Goal: Task Accomplishment & Management: Manage account settings

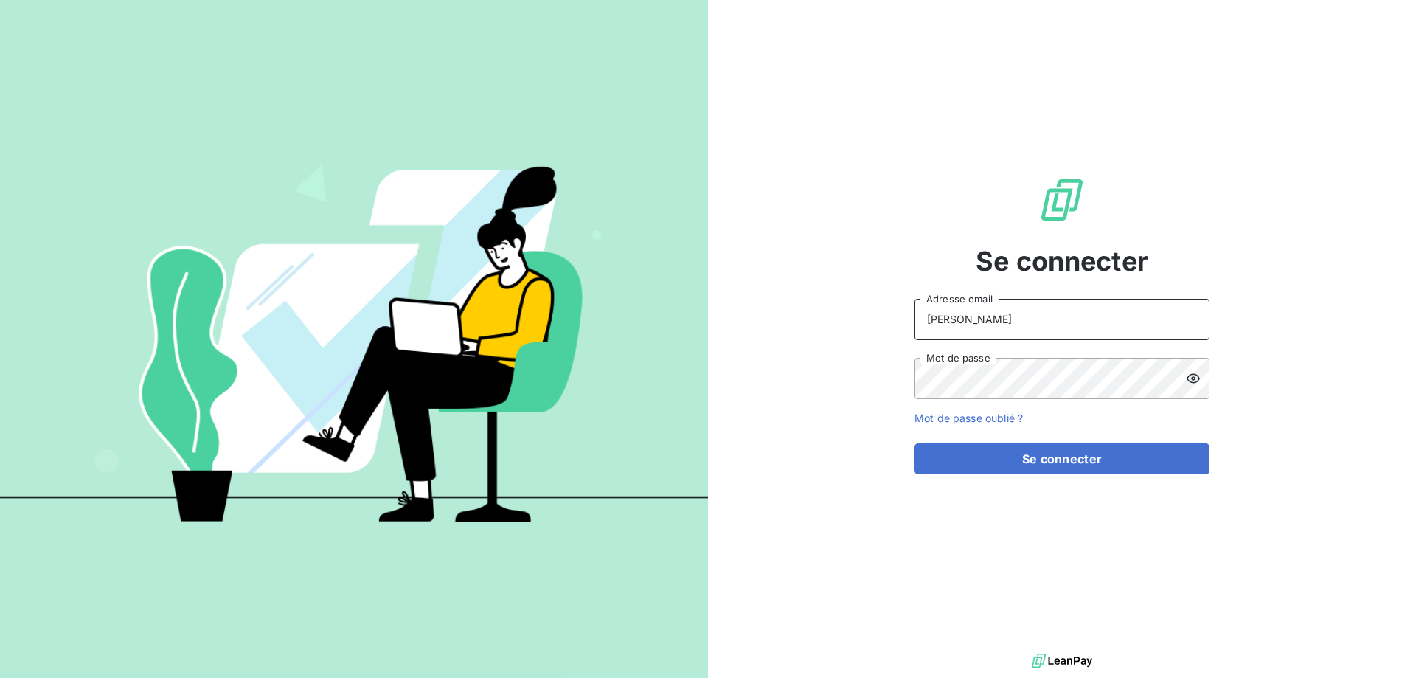
click at [999, 324] on input "[PERSON_NAME]" at bounding box center [1061, 319] width 295 height 41
type input "[PERSON_NAME][EMAIL_ADDRESS][DOMAIN_NAME]"
click at [914, 443] on button "Se connecter" at bounding box center [1061, 458] width 295 height 31
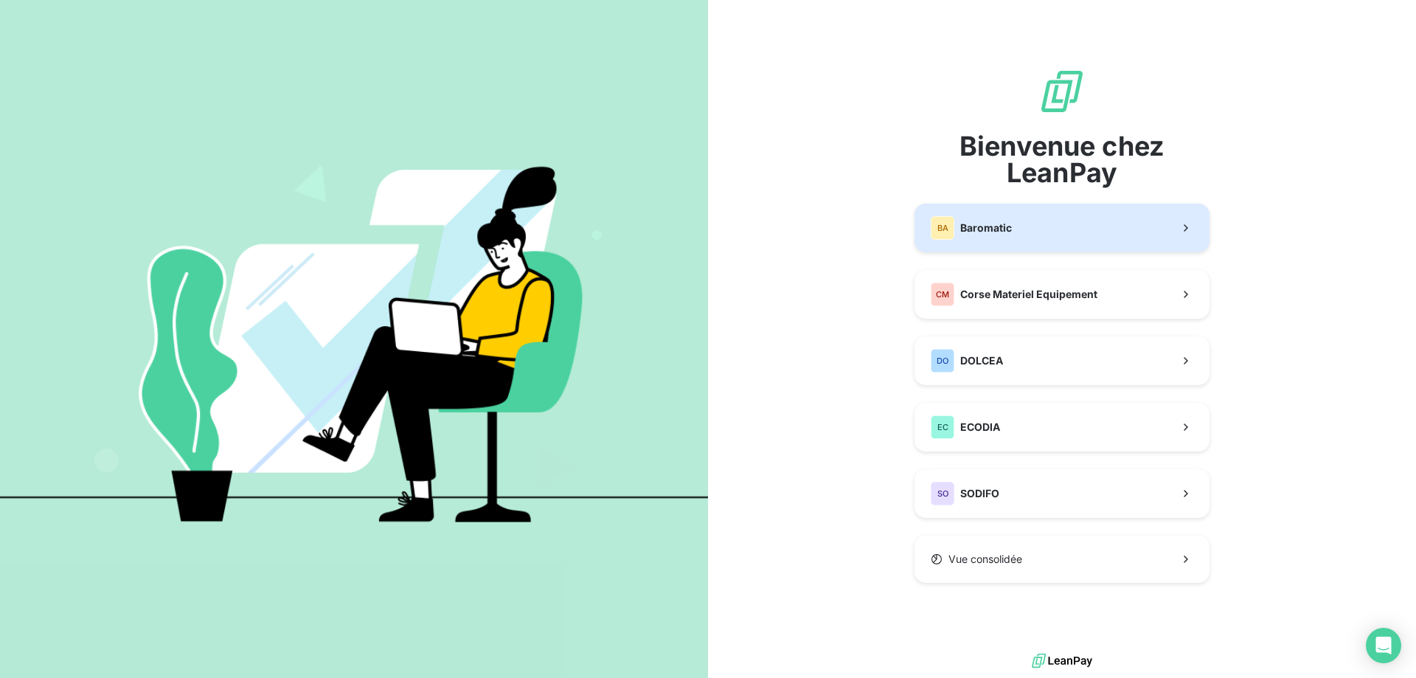
click at [1050, 240] on button "BA Baromatic" at bounding box center [1061, 227] width 295 height 49
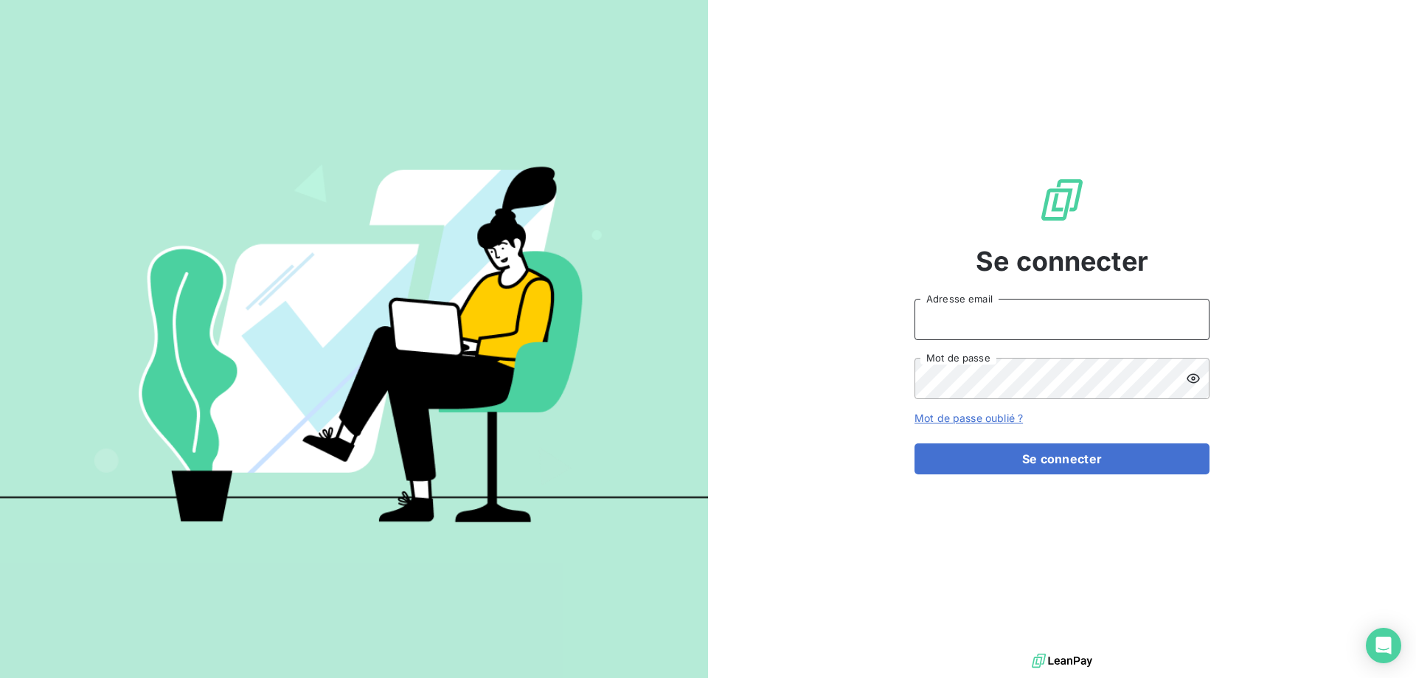
type input "[PERSON_NAME]"
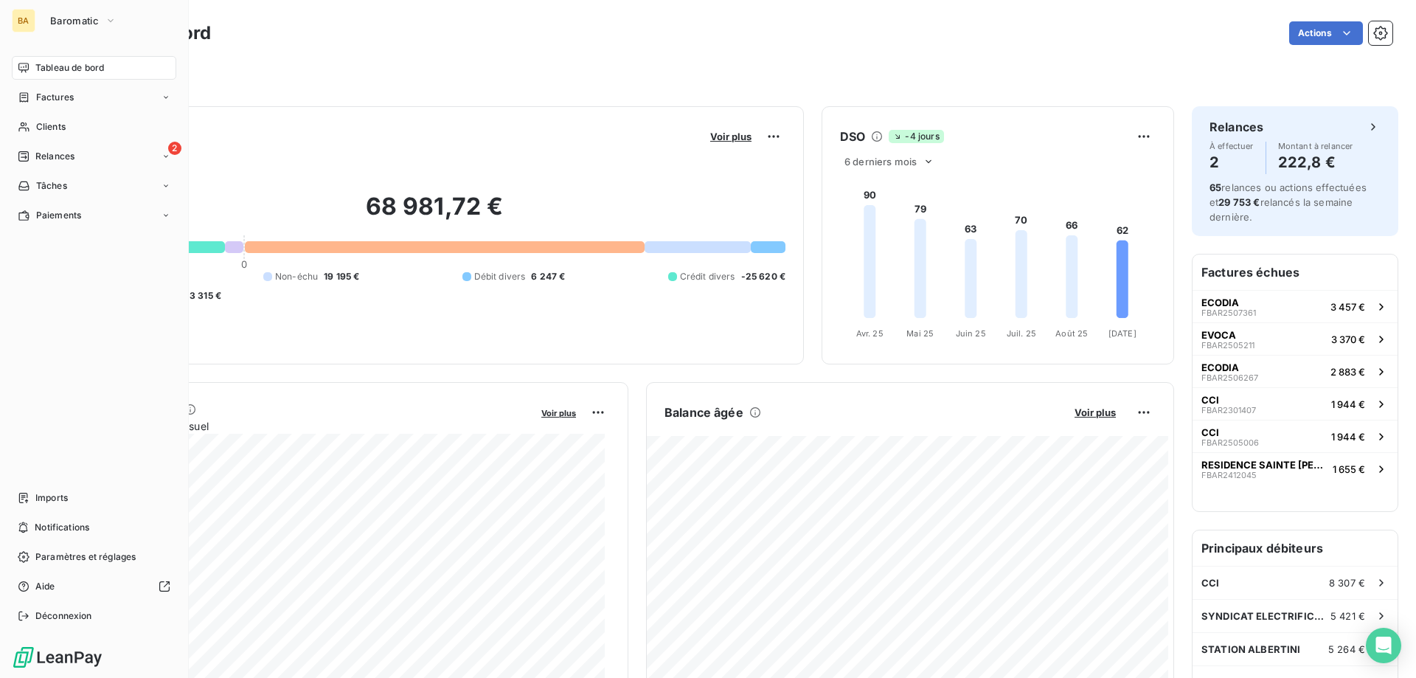
click at [35, 21] on div "BA Baromatic" at bounding box center [94, 21] width 164 height 24
click at [63, 21] on span "Baromatic" at bounding box center [74, 21] width 49 height 12
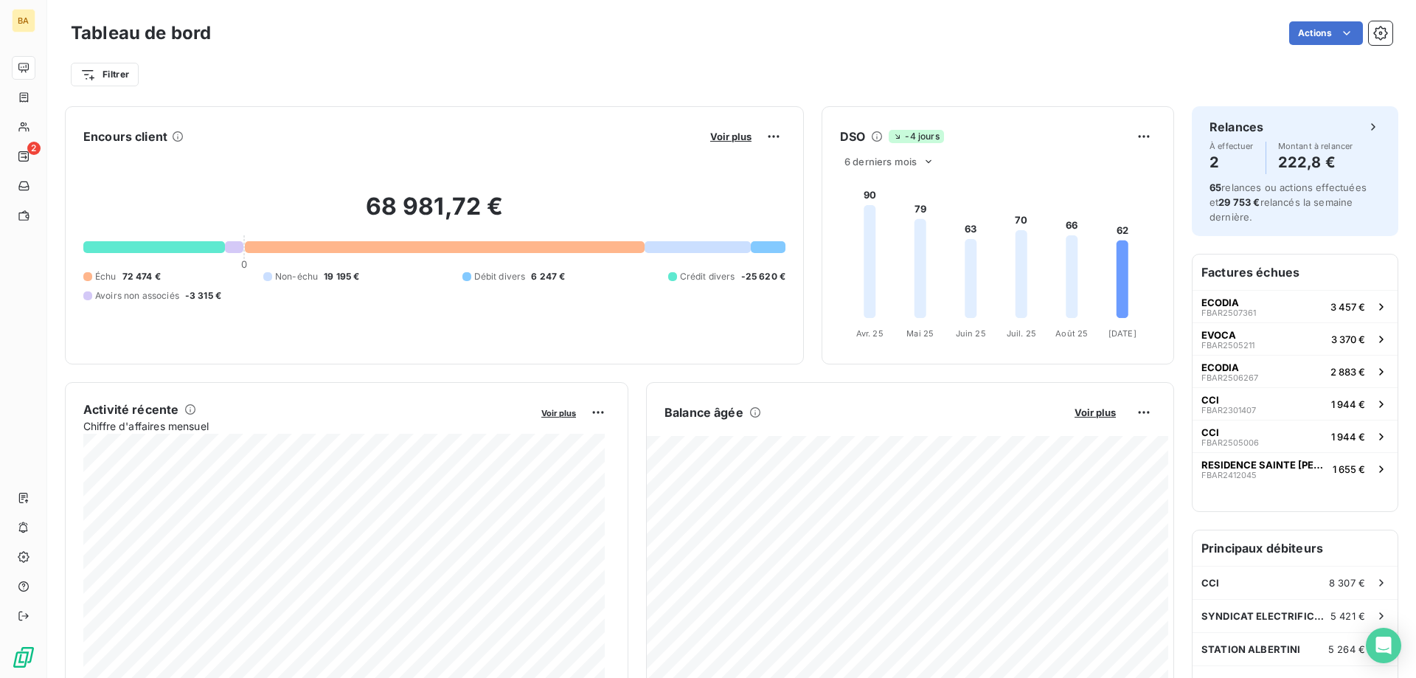
click at [513, 91] on div "Tableau de bord Actions Filtrer" at bounding box center [731, 48] width 1368 height 97
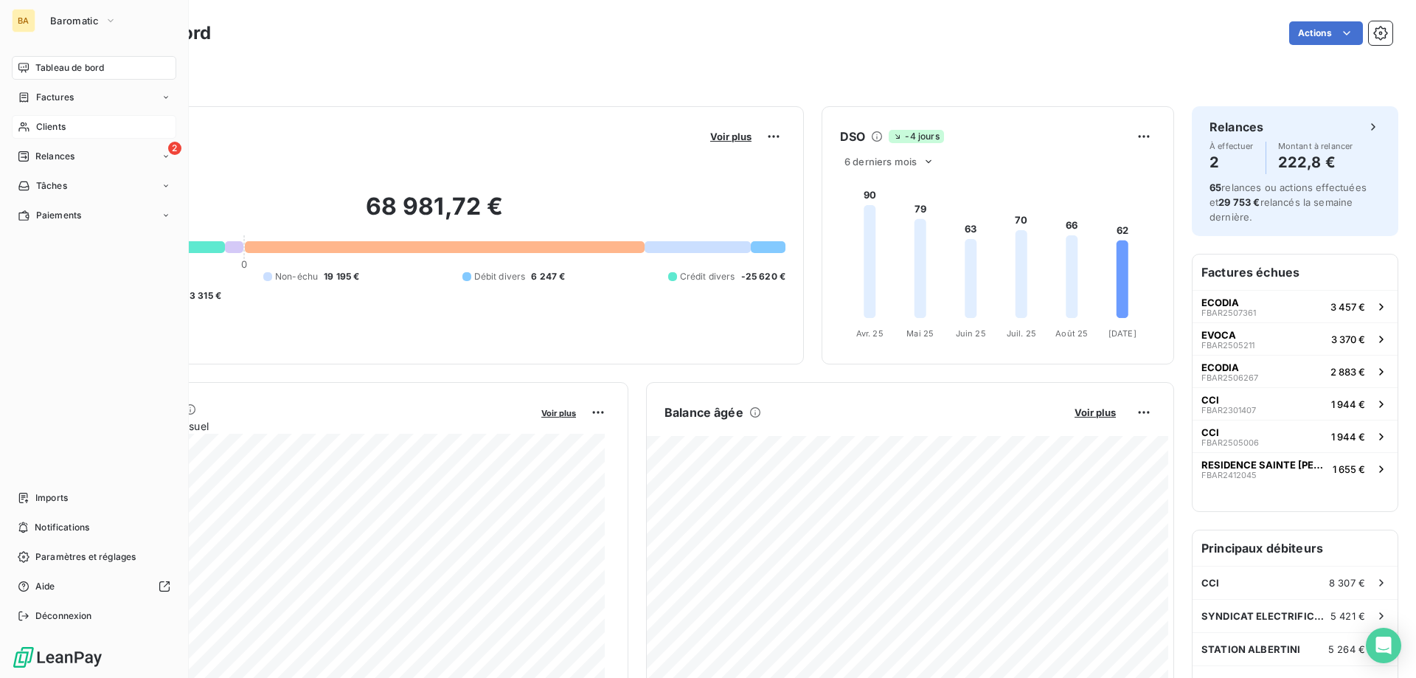
click at [58, 123] on span "Clients" at bounding box center [50, 126] width 29 height 13
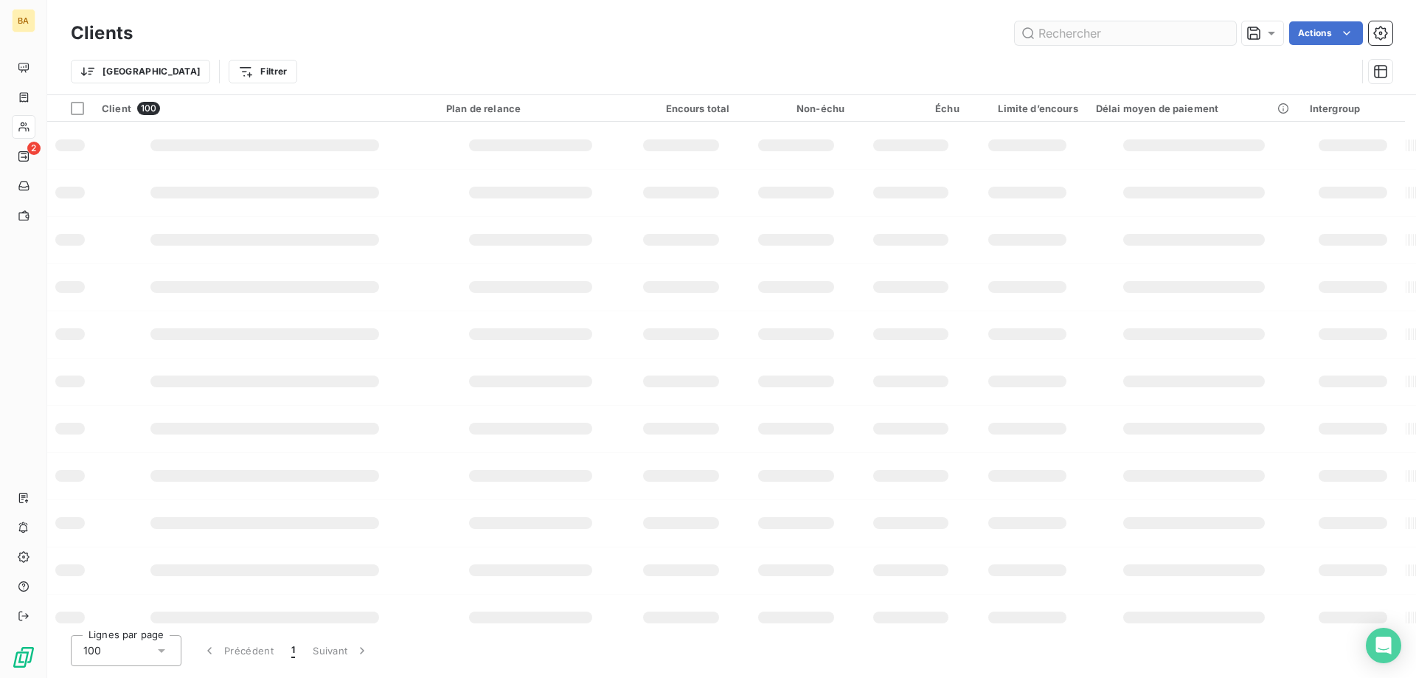
click at [1085, 41] on input "text" at bounding box center [1125, 33] width 221 height 24
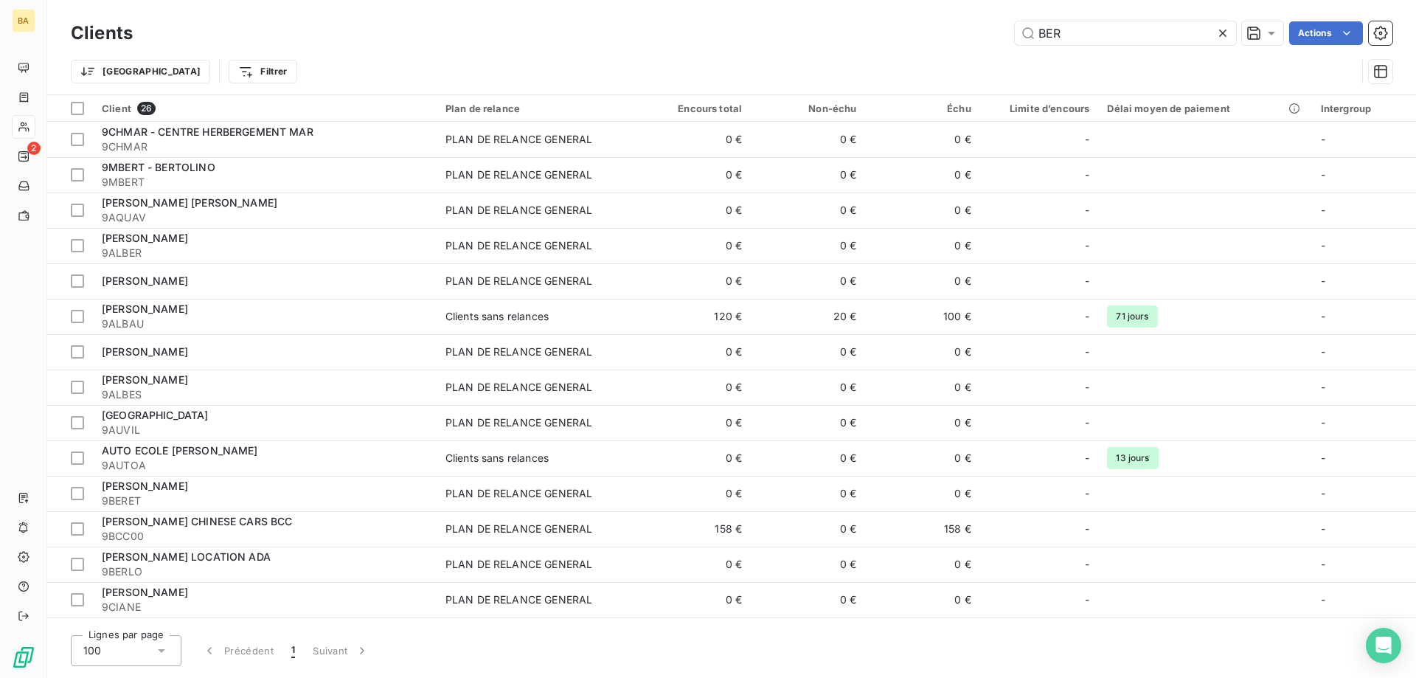
drag, startPoint x: 1075, startPoint y: 32, endPoint x: 394, endPoint y: 37, distance: 680.6
click at [444, 58] on div "Clients BER Actions Trier Filtrer" at bounding box center [731, 56] width 1321 height 77
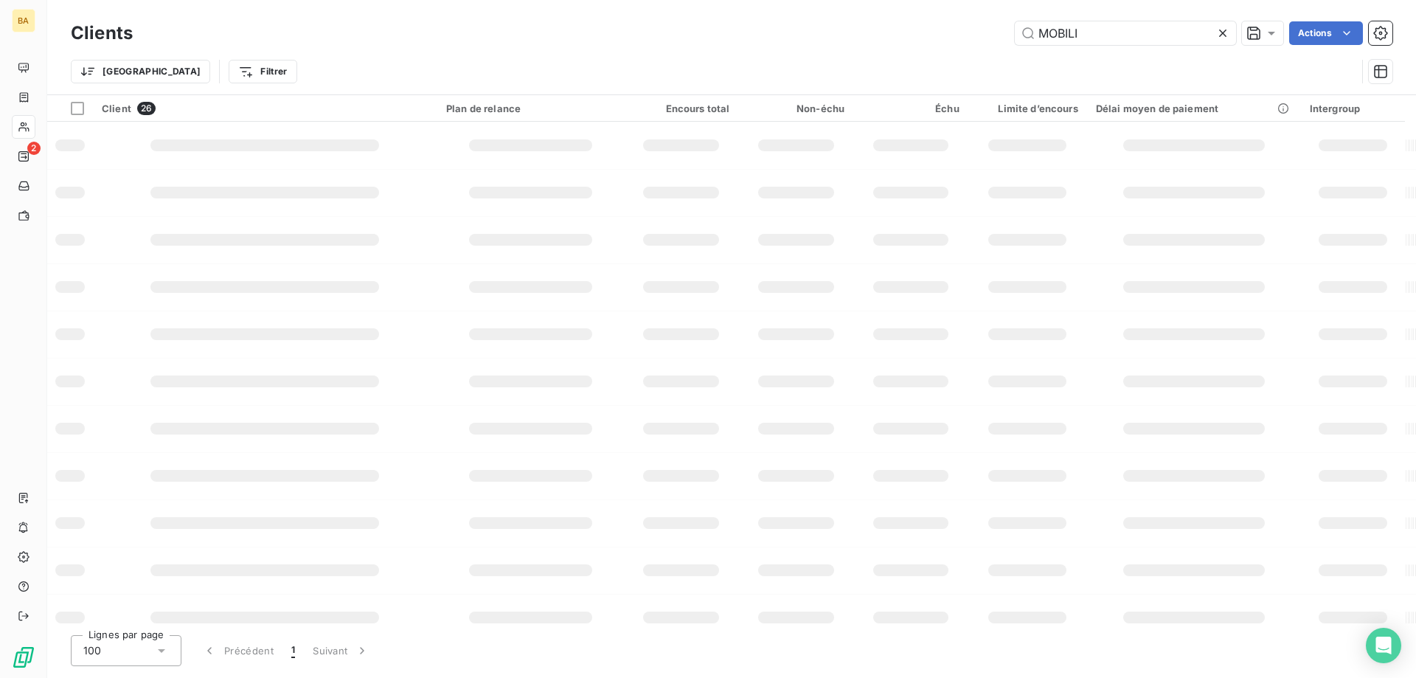
type input "MOBILI"
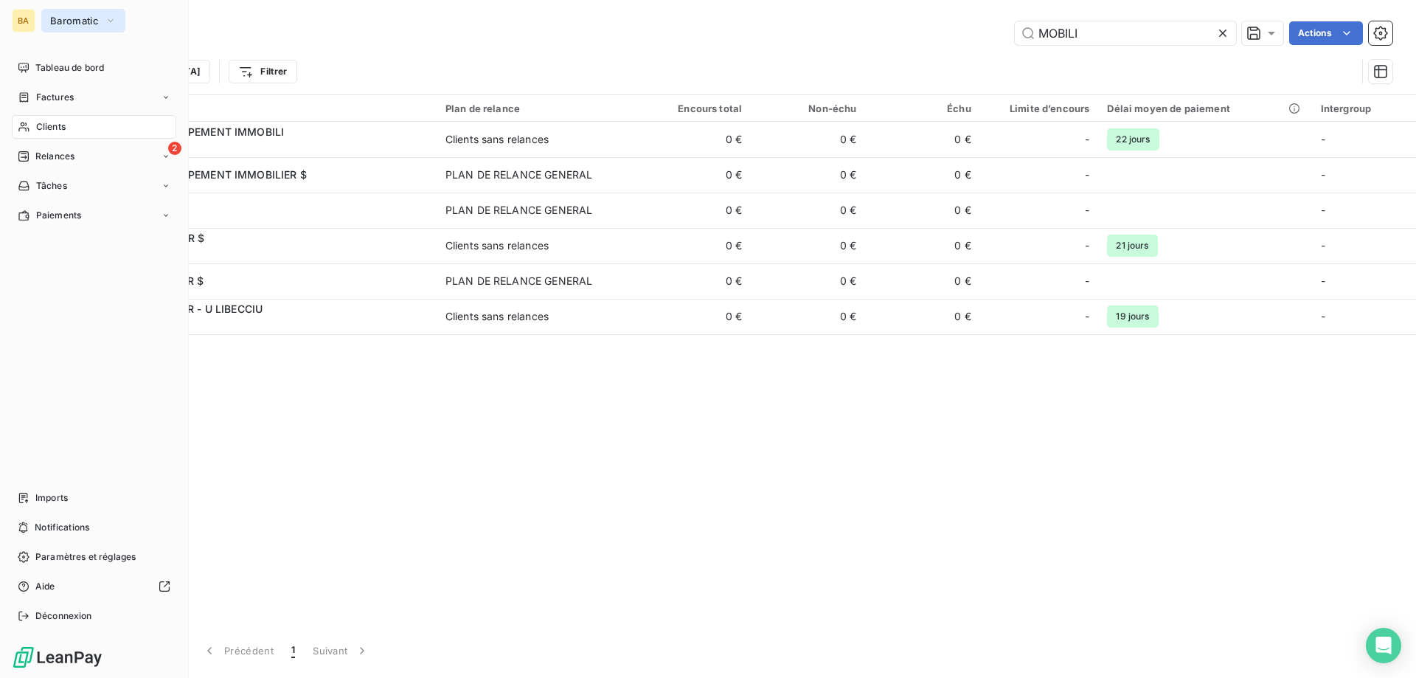
click at [72, 20] on span "Baromatic" at bounding box center [74, 21] width 49 height 12
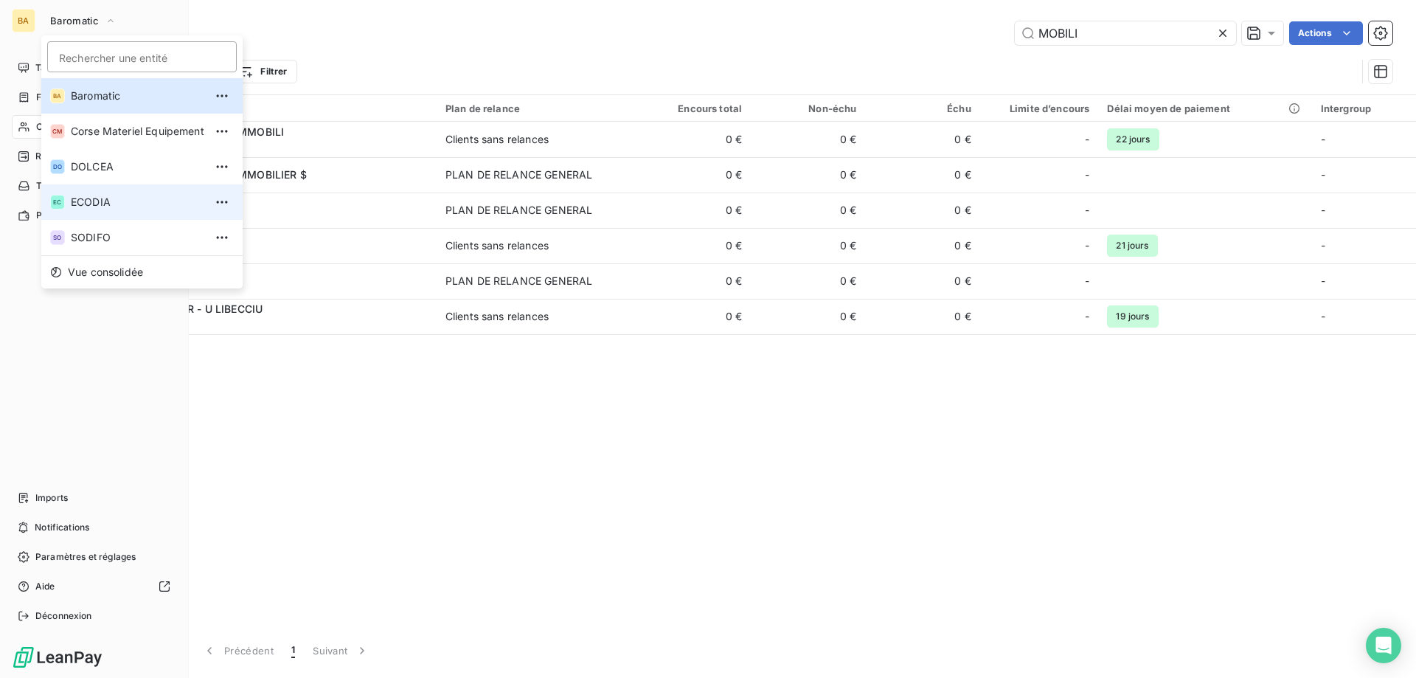
click at [115, 196] on span "ECODIA" at bounding box center [137, 202] width 133 height 15
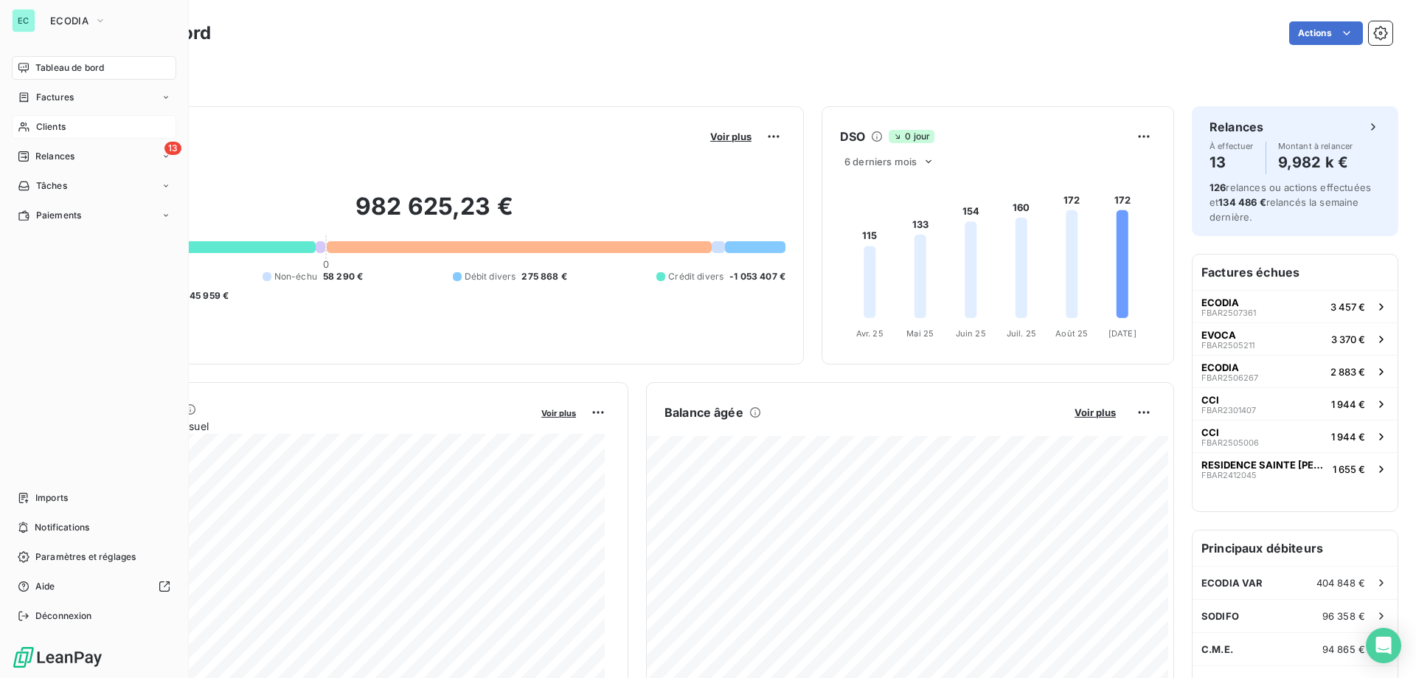
click at [55, 127] on span "Clients" at bounding box center [50, 126] width 29 height 13
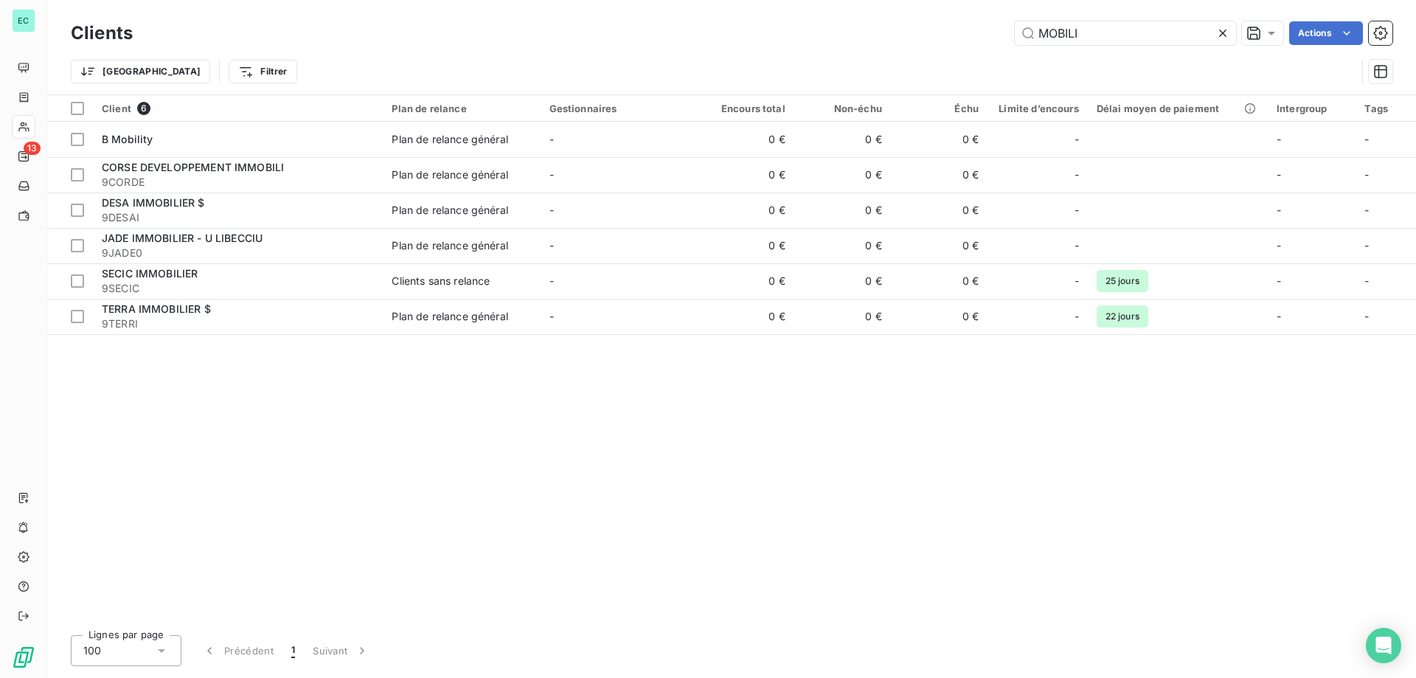
drag, startPoint x: 1102, startPoint y: 32, endPoint x: 487, endPoint y: 58, distance: 616.2
click at [526, 58] on div "Clients MOBILI Actions Trier Filtrer" at bounding box center [731, 56] width 1321 height 77
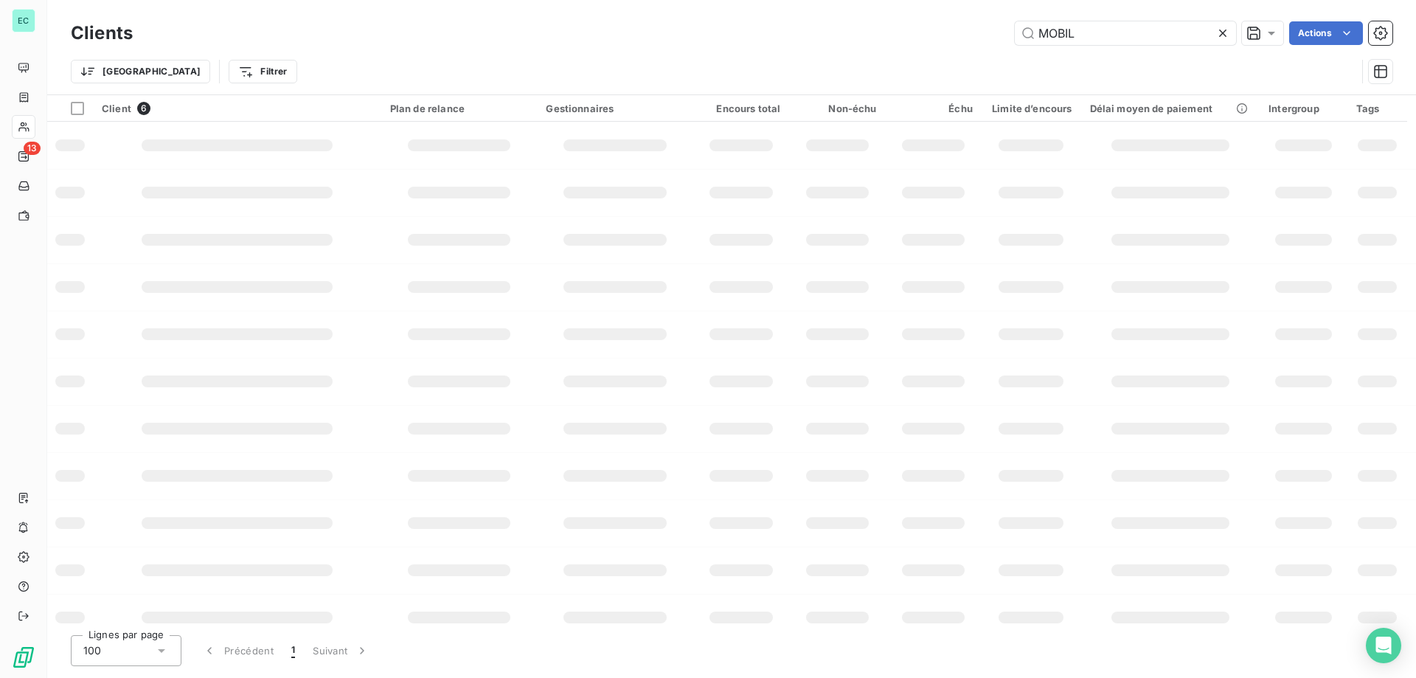
type input "MOBIL"
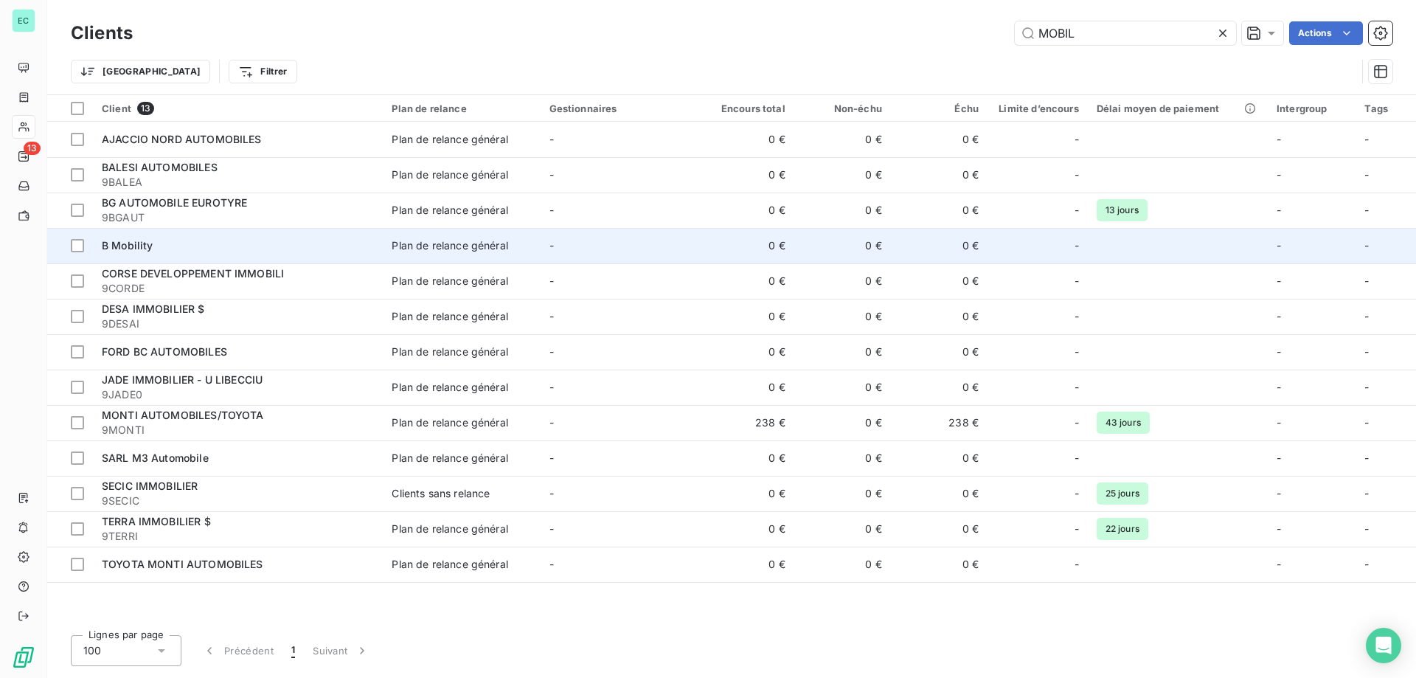
click at [402, 243] on div "Plan de relance général" at bounding box center [450, 245] width 116 height 15
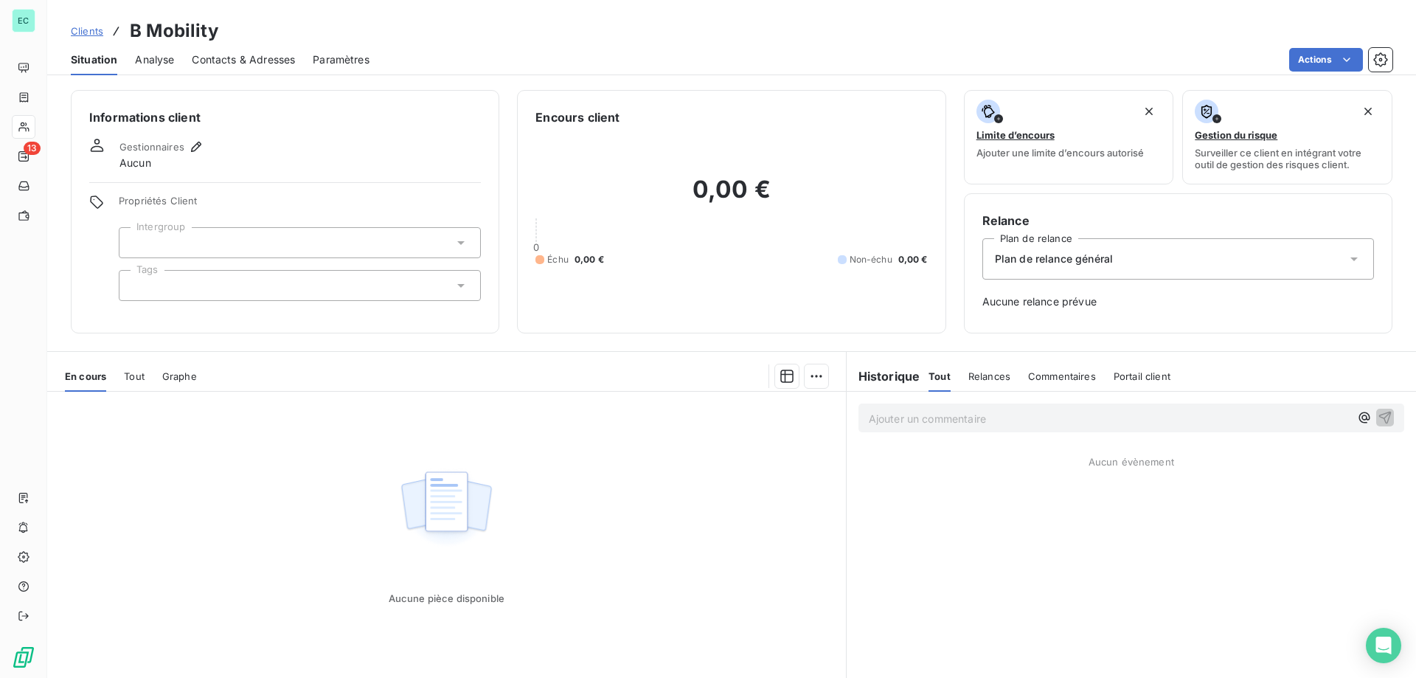
click at [87, 33] on span "Clients" at bounding box center [87, 31] width 32 height 12
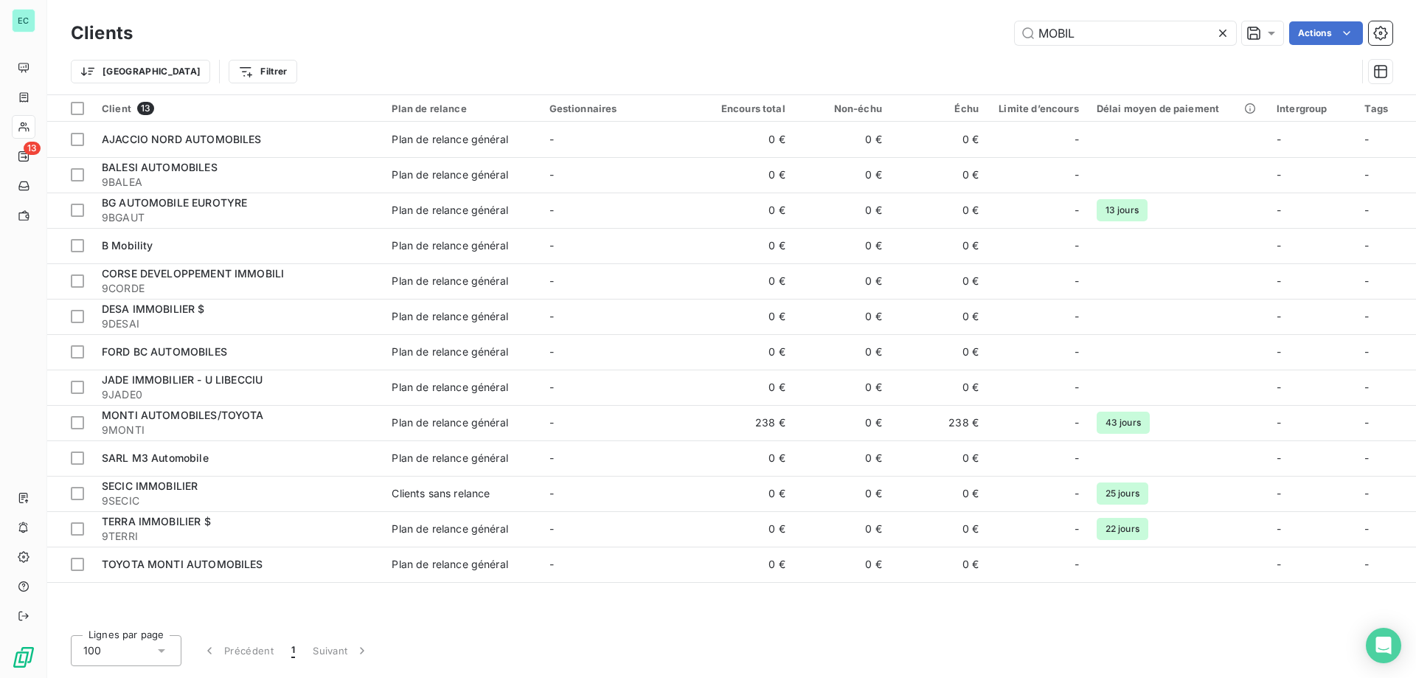
drag, startPoint x: 1099, startPoint y: 35, endPoint x: 108, endPoint y: 35, distance: 990.9
click at [453, 44] on div "MOBIL Actions" at bounding box center [771, 33] width 1242 height 24
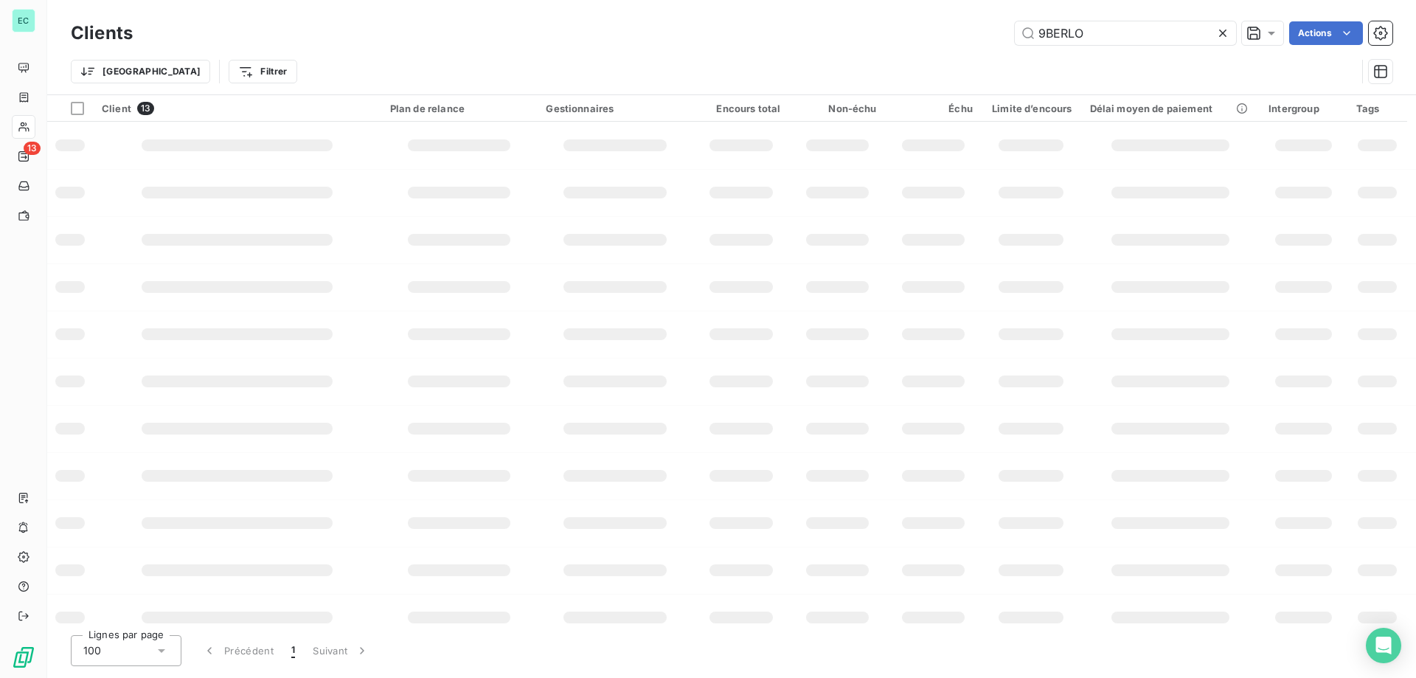
type input "9BERLO"
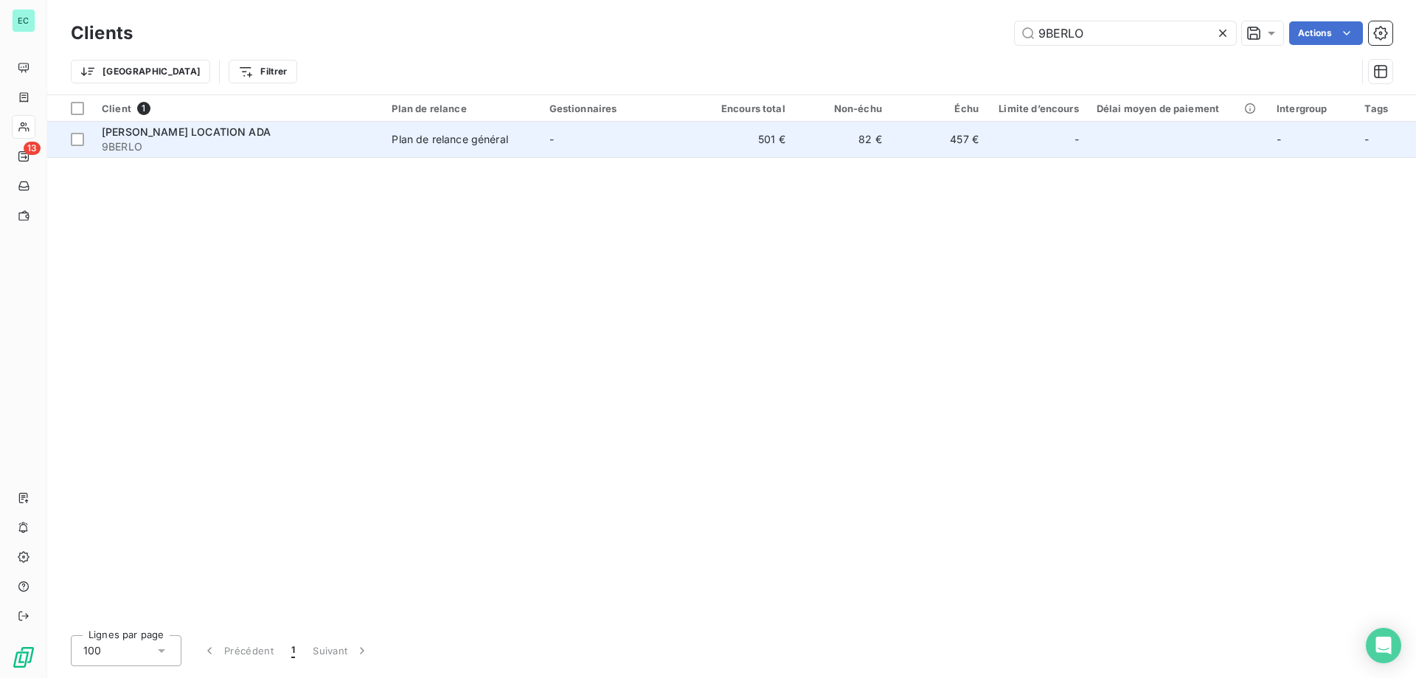
click at [197, 140] on span "9BERLO" at bounding box center [238, 146] width 272 height 15
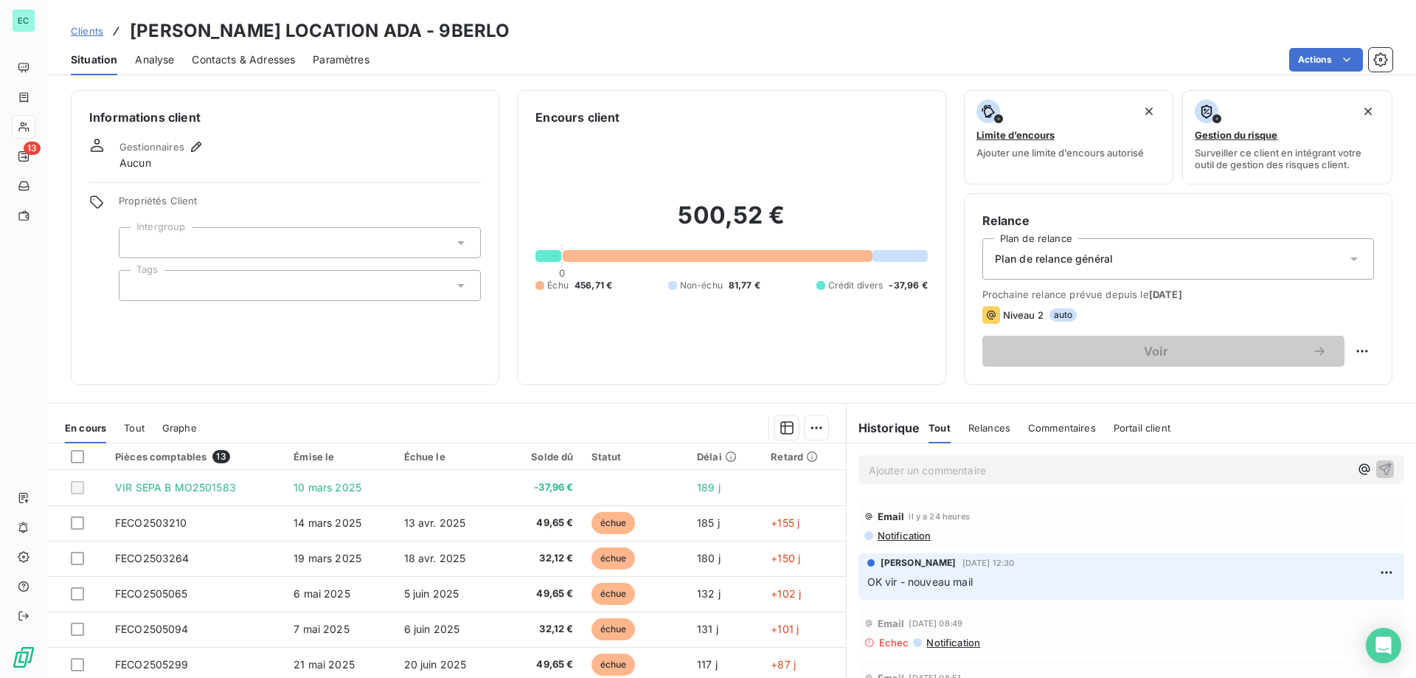
click at [275, 60] on span "Contacts & Adresses" at bounding box center [243, 59] width 103 height 15
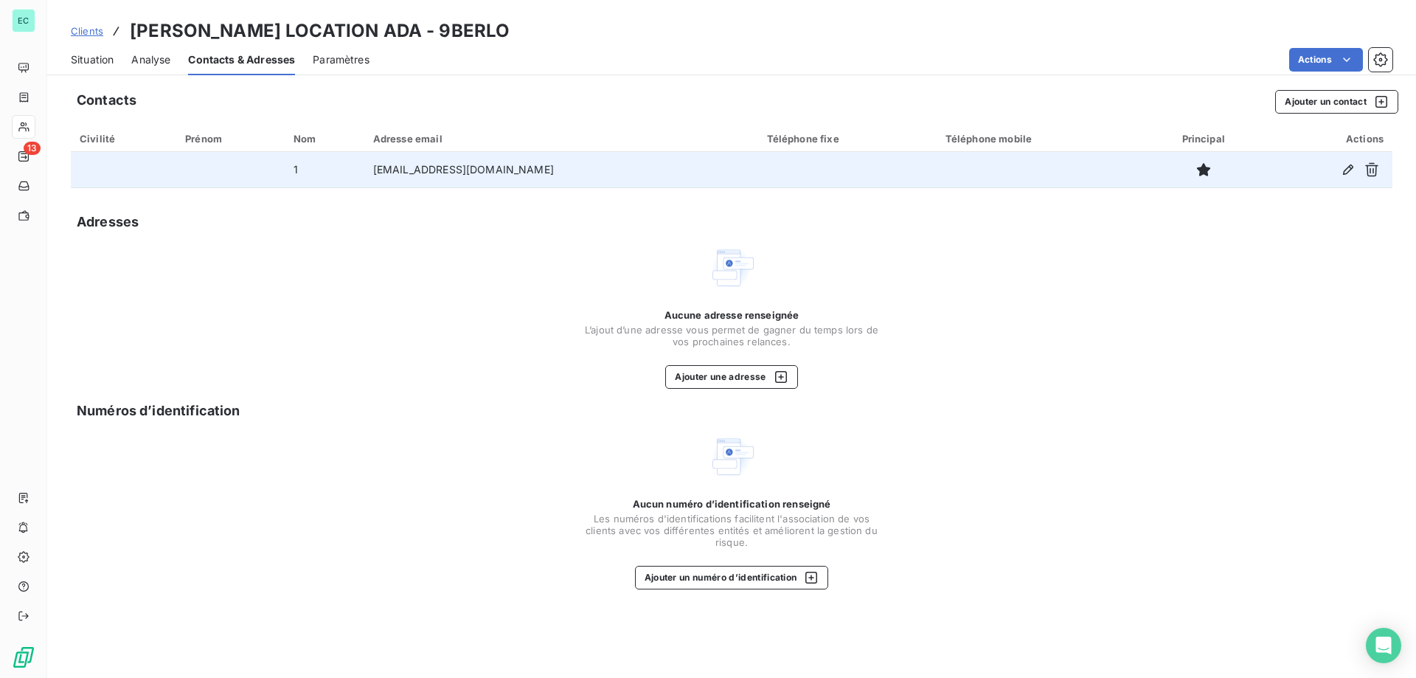
click at [480, 175] on td "[EMAIL_ADDRESS][DOMAIN_NAME]" at bounding box center [561, 169] width 394 height 35
click at [1349, 168] on icon "button" at bounding box center [1347, 169] width 15 height 15
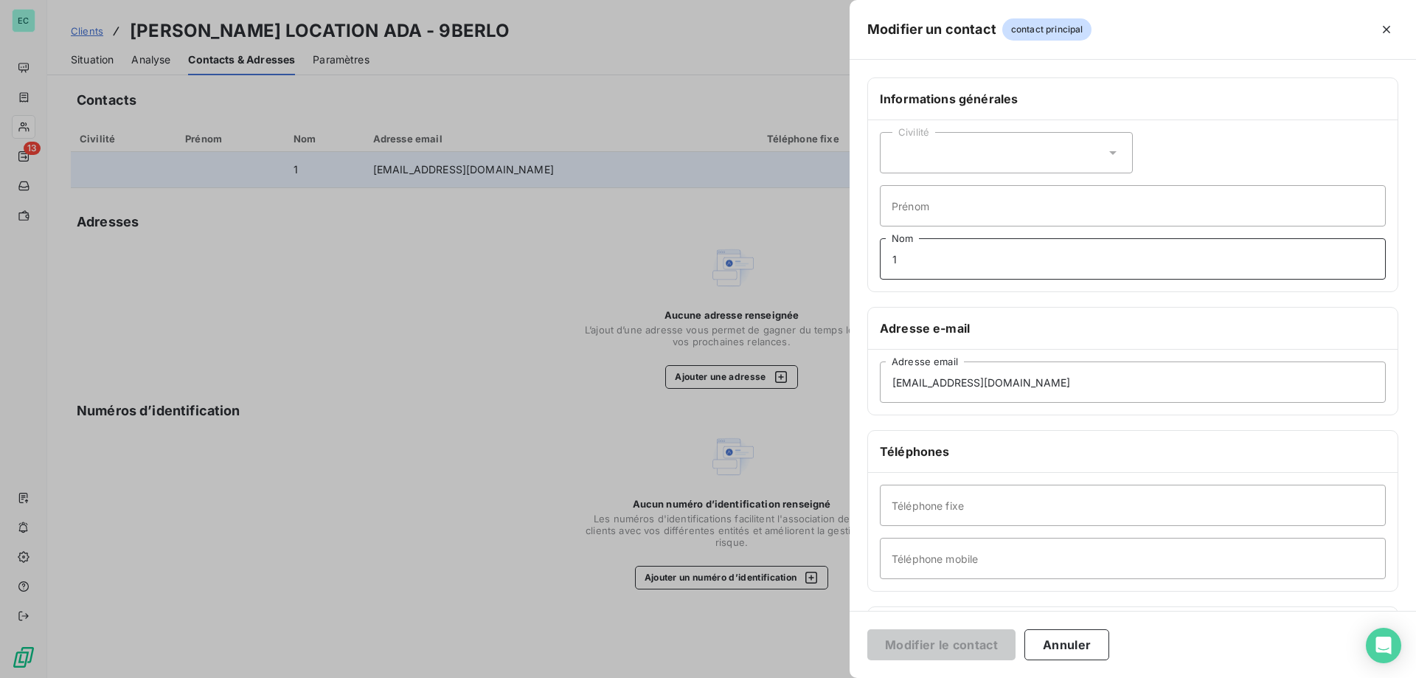
drag, startPoint x: 953, startPoint y: 262, endPoint x: 387, endPoint y: 255, distance: 566.3
click at [387, 677] on div "Modifier un contact contact principal Informations générales Civilité Prénom 1 …" at bounding box center [708, 678] width 1416 height 0
paste input "[EMAIL_ADDRESS][DOMAIN_NAME]"
type input "[EMAIL_ADDRESS][DOMAIN_NAME]"
drag, startPoint x: 1053, startPoint y: 265, endPoint x: 282, endPoint y: 262, distance: 770.5
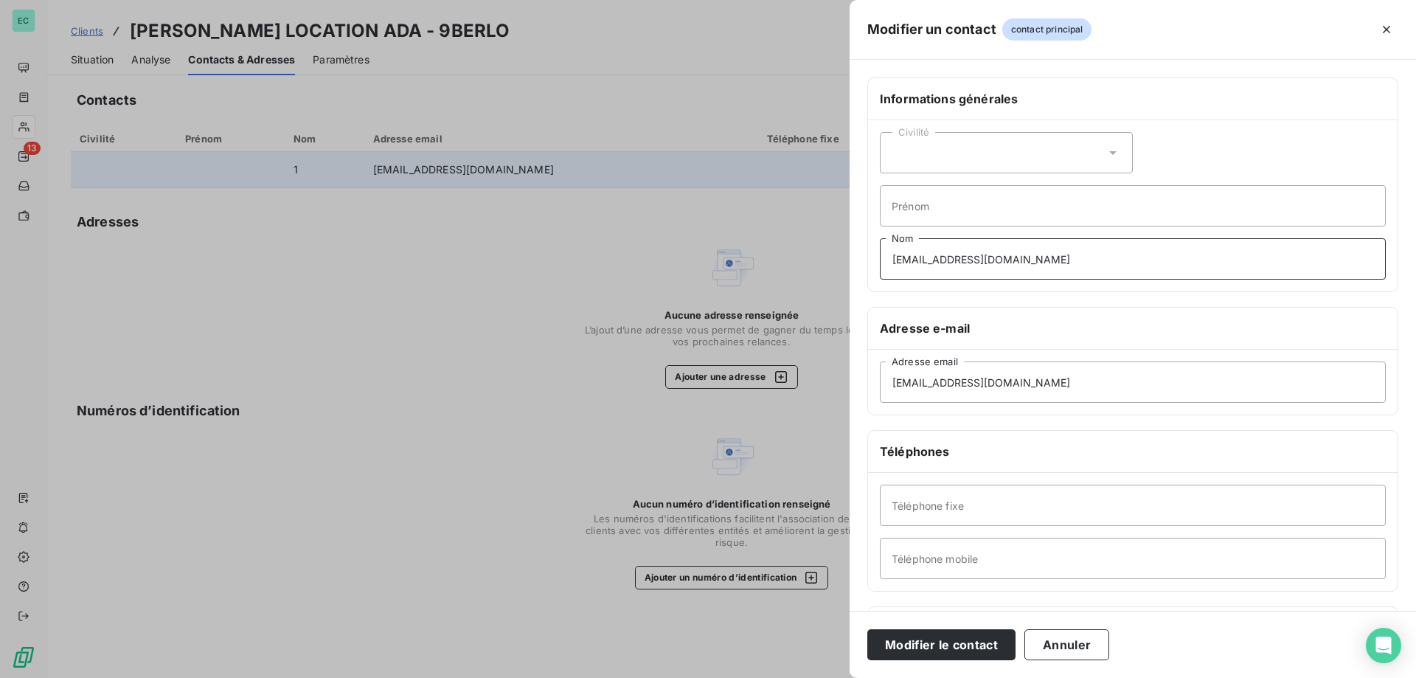
click at [283, 677] on div "Modifier un contact contact principal Informations générales Civilité Prénom [E…" at bounding box center [708, 678] width 1416 height 0
click at [942, 645] on button "Modifier le contact" at bounding box center [941, 644] width 148 height 31
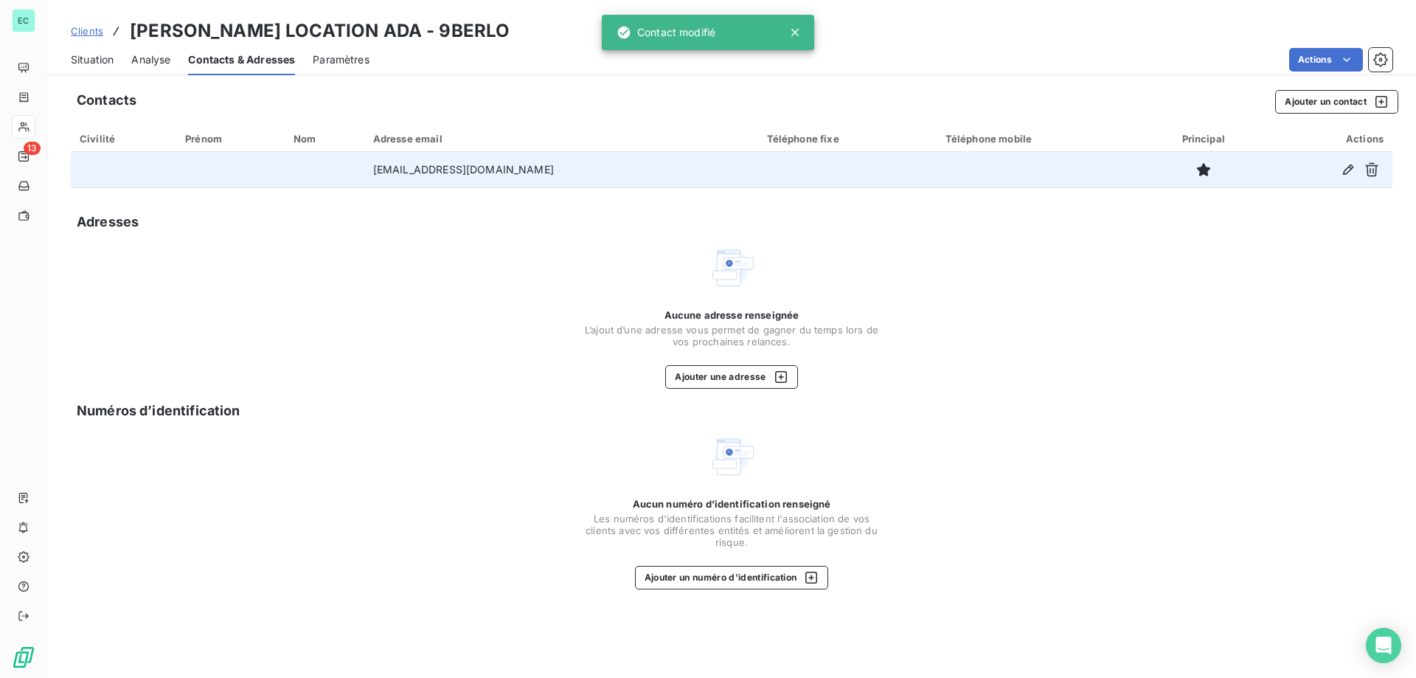
click at [80, 36] on span "Clients" at bounding box center [87, 31] width 32 height 12
